Goal: Task Accomplishment & Management: Complete application form

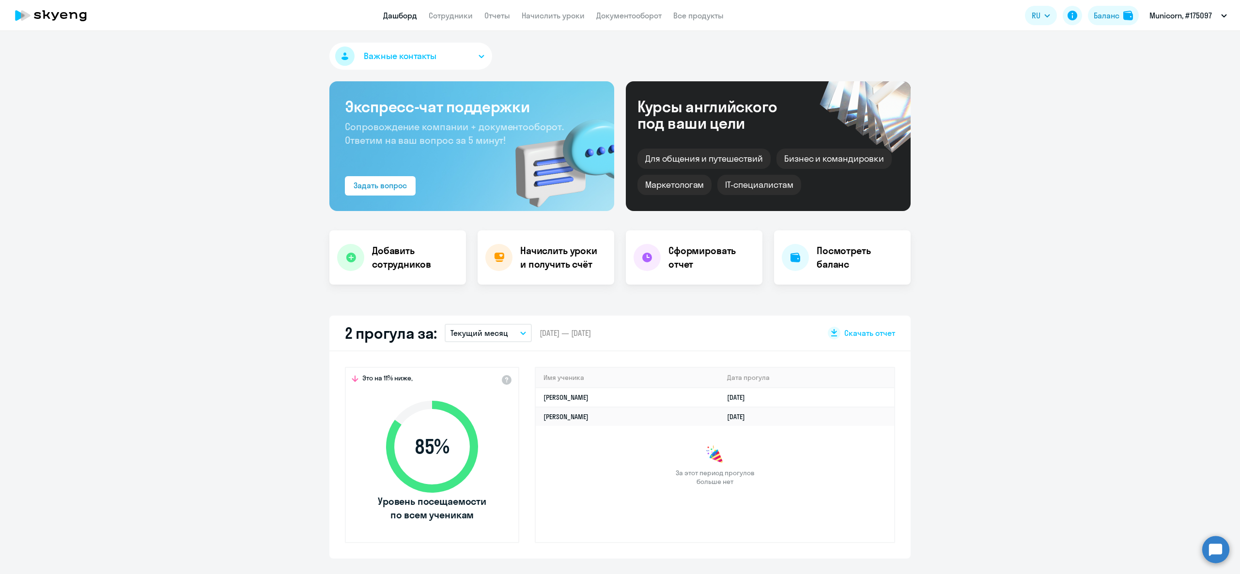
click at [450, 9] on app-header "Дашборд Сотрудники Отчеты Начислить уроки Документооборот Все продукты Дашборд …" at bounding box center [620, 15] width 1240 height 31
click at [451, 11] on link "Сотрудники" at bounding box center [451, 16] width 44 height 10
select select "30"
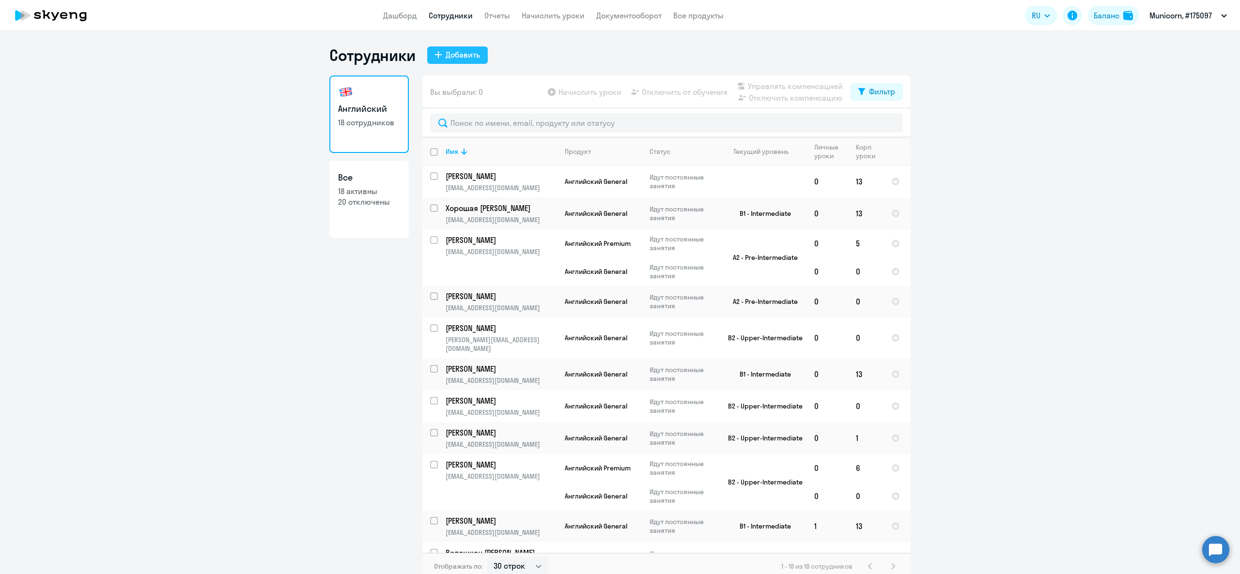
click at [446, 50] on div "Добавить" at bounding box center [463, 55] width 34 height 12
select select "english_adult_not_native_speaker"
select select "3"
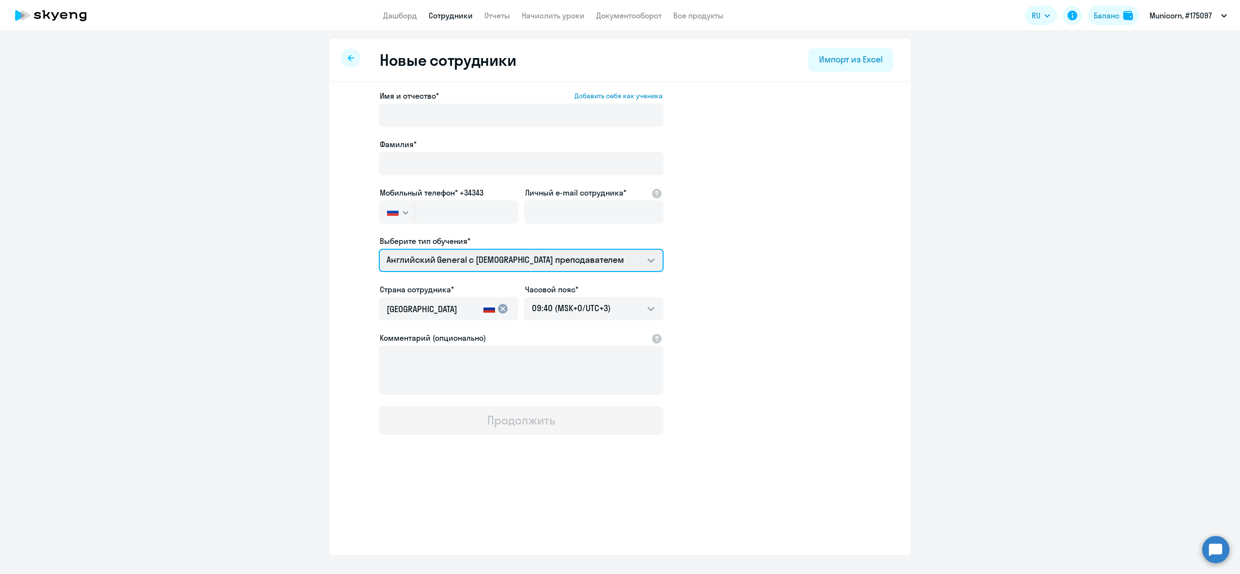
click at [468, 267] on select "Английский General с русскоговорящим преподавателем Премиум [DEMOGRAPHIC_DATA] …" at bounding box center [521, 260] width 285 height 23
select select "french_adult_not_native_speaker_premium"
click at [379, 249] on select "Английский General с русскоговорящим преподавателем Премиум [DEMOGRAPHIC_DATA] …" at bounding box center [521, 260] width 285 height 23
click at [489, 256] on select "Английский General с русскоговорящим преподавателем Премиум [DEMOGRAPHIC_DATA] …" at bounding box center [521, 260] width 285 height 23
click at [904, 306] on div "Имя и отчество* Добавить себя как ученика [PERSON_NAME]* Мобильный телефон* +34…" at bounding box center [619, 295] width 581 height 426
